Goal: Find contact information: Find contact information

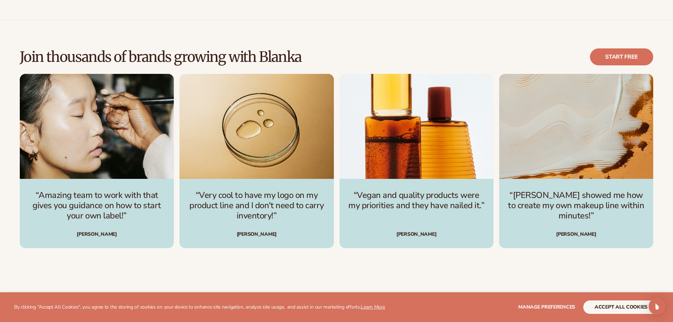
scroll to position [2134, 0]
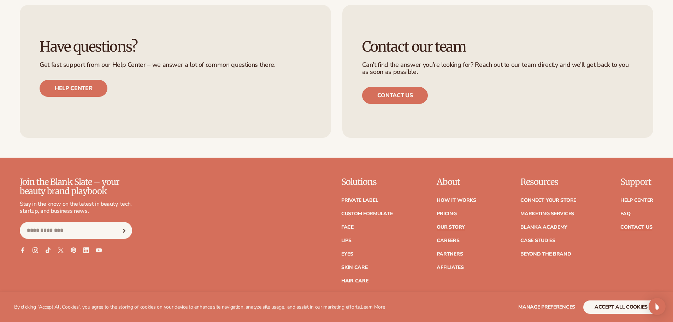
click at [643, 225] on link "Contact Us" at bounding box center [636, 227] width 32 height 5
